Goal: Information Seeking & Learning: Learn about a topic

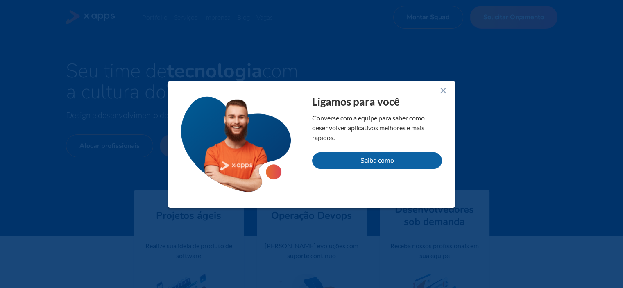
click at [441, 90] on icon at bounding box center [443, 91] width 10 height 10
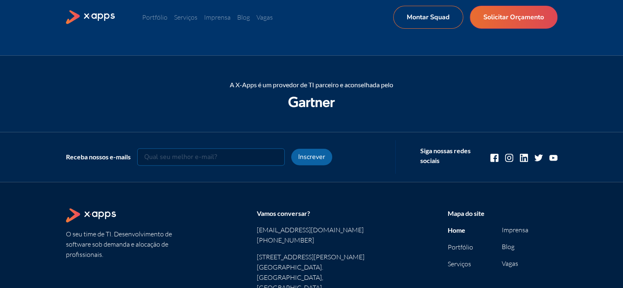
scroll to position [1097, 0]
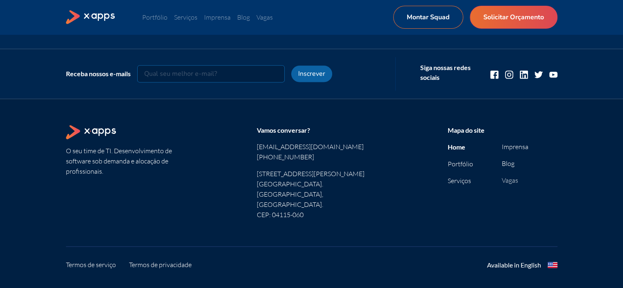
click at [512, 181] on link "Vagas" at bounding box center [510, 180] width 16 height 8
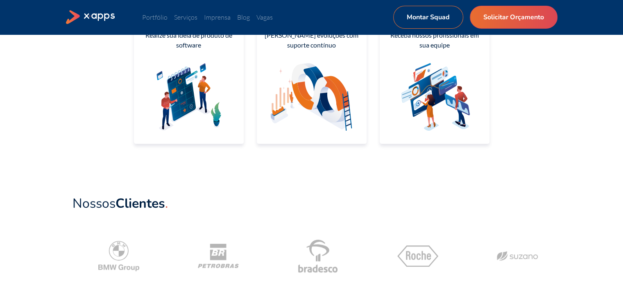
scroll to position [205, 0]
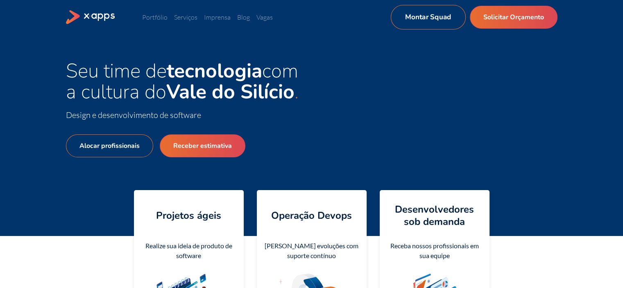
click at [450, 18] on link "Montar Squad" at bounding box center [427, 17] width 75 height 25
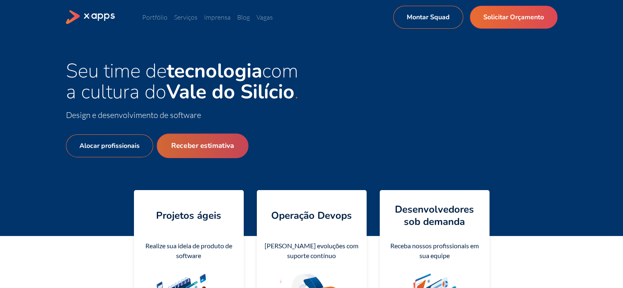
click at [216, 147] on link "Receber estimativa" at bounding box center [202, 145] width 92 height 25
select select "BR"
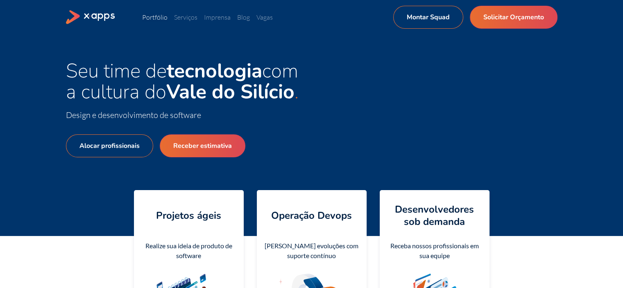
click at [159, 19] on link "Portfólio" at bounding box center [154, 17] width 25 height 8
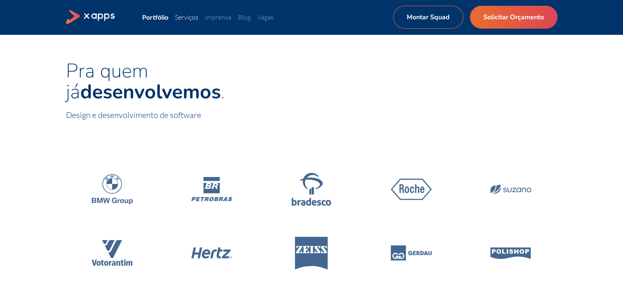
click at [197, 18] on link "Serviços" at bounding box center [186, 17] width 23 height 8
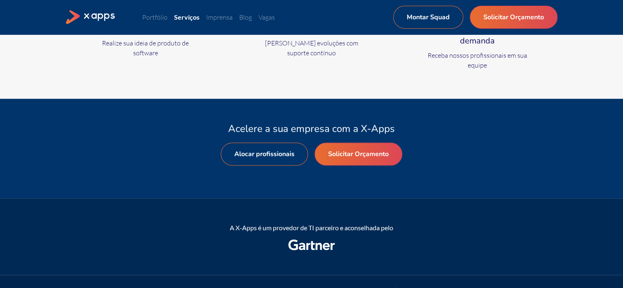
scroll to position [399, 0]
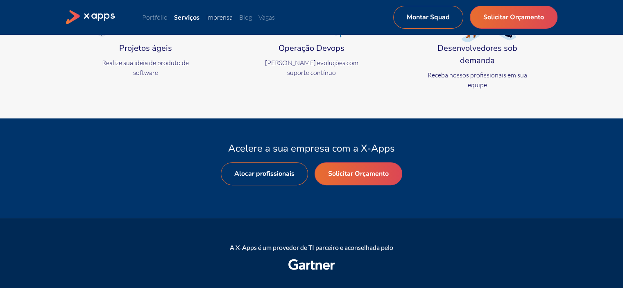
click at [232, 18] on link "Imprensa" at bounding box center [219, 17] width 27 height 8
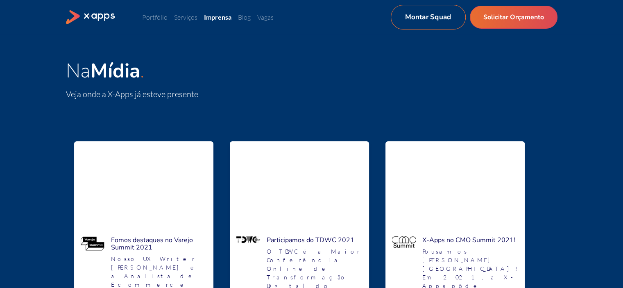
click at [418, 12] on link "Montar Squad" at bounding box center [427, 17] width 75 height 25
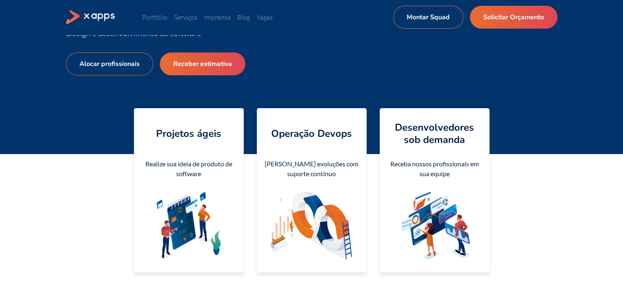
click at [203, 161] on div "Realize sua ideia de produto de software" at bounding box center [188, 169] width 97 height 20
click at [337, 142] on div "Operação Devops" at bounding box center [311, 133] width 97 height 25
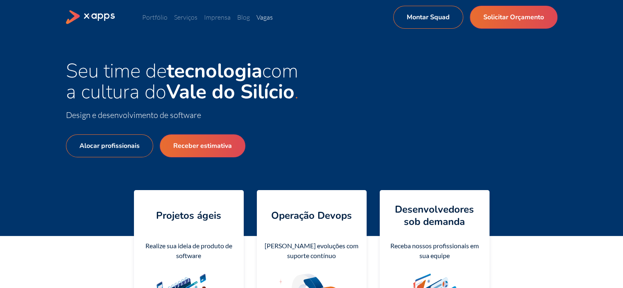
click at [265, 16] on link "Vagas" at bounding box center [264, 17] width 16 height 8
click at [270, 20] on link "Vagas" at bounding box center [264, 17] width 16 height 8
click at [267, 17] on link "Vagas" at bounding box center [264, 17] width 16 height 8
